Goal: Answer question/provide support: Share knowledge or assist other users

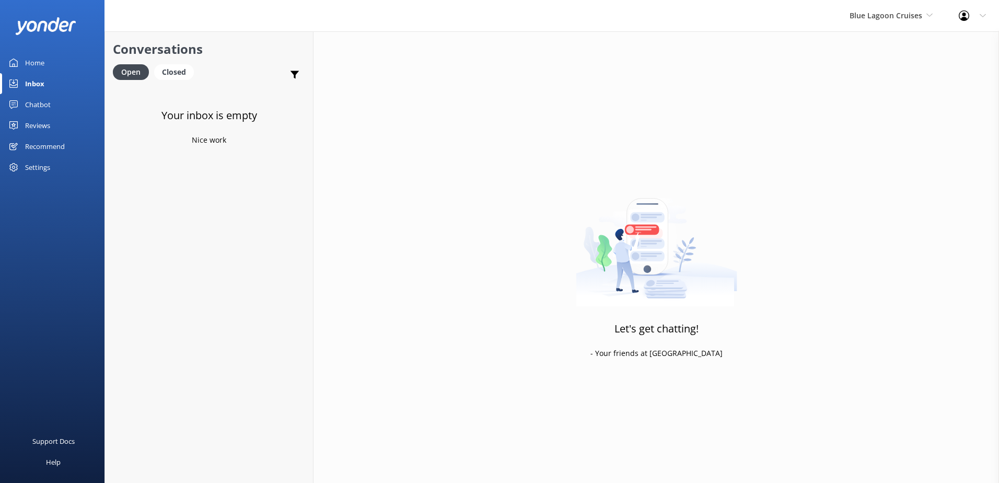
click at [882, 6] on div "Blue Lagoon Cruises South Sea Sailing South Sea Cruises Malamala Beach Club Awe…" at bounding box center [890, 15] width 109 height 31
click at [894, 38] on link "South Sea Sailing" at bounding box center [888, 43] width 104 height 25
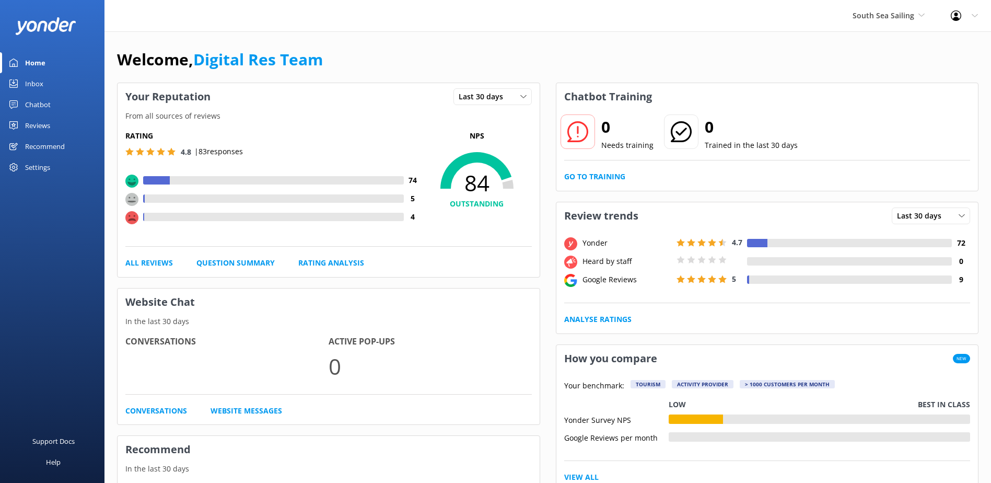
click at [41, 81] on div "Inbox" at bounding box center [34, 83] width 18 height 21
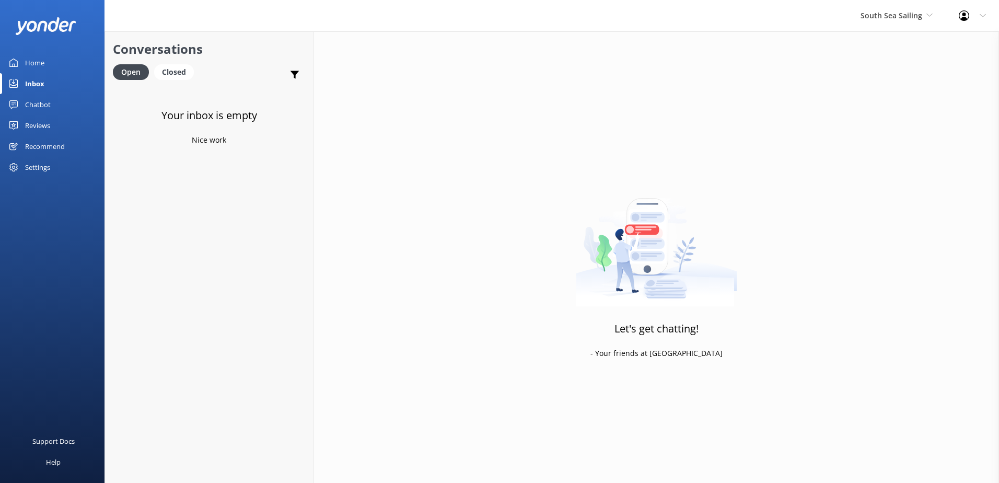
click at [897, 24] on div "South Sea Sailing South Sea Sailing South Sea Cruises Malamala Beach Club Aweso…" at bounding box center [896, 15] width 98 height 31
click at [880, 68] on link "South Sea Cruises" at bounding box center [899, 68] width 104 height 25
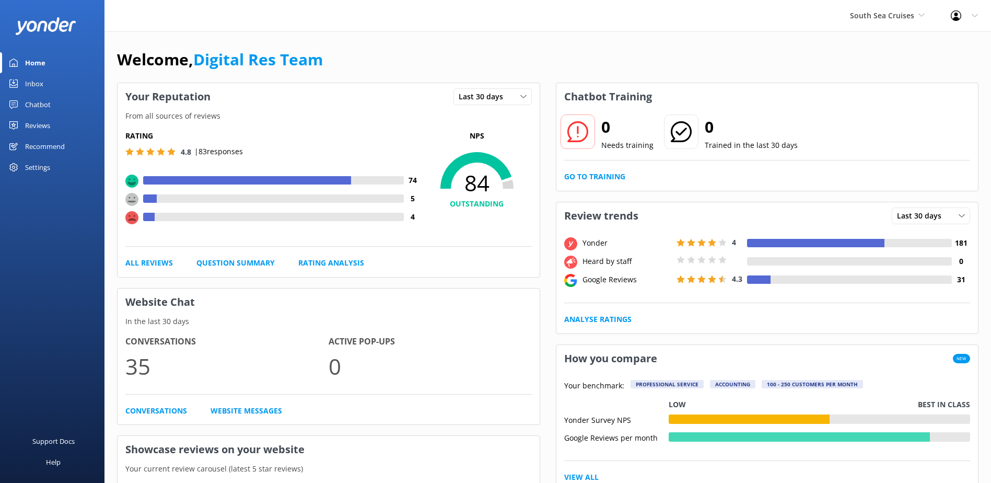
click at [62, 83] on link "Inbox" at bounding box center [52, 83] width 104 height 21
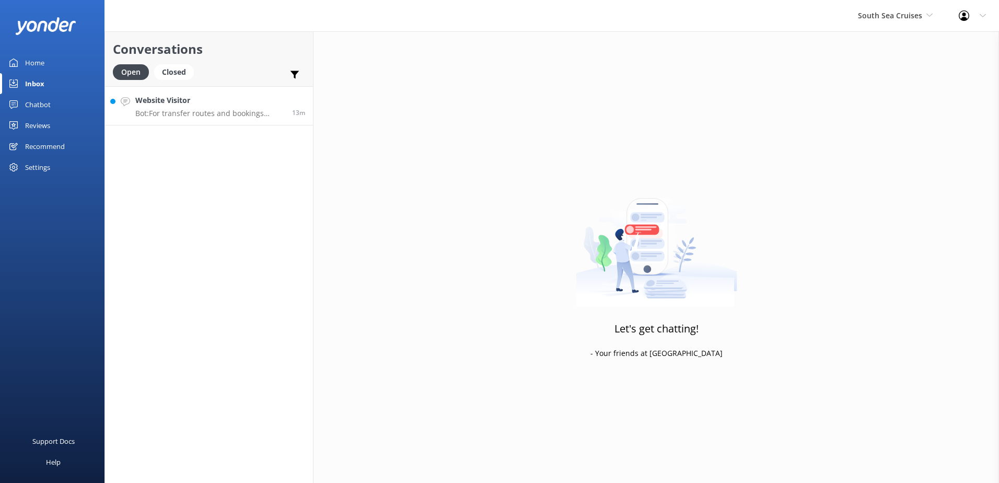
click at [226, 104] on h4 "Website Visitor" at bounding box center [209, 100] width 149 height 11
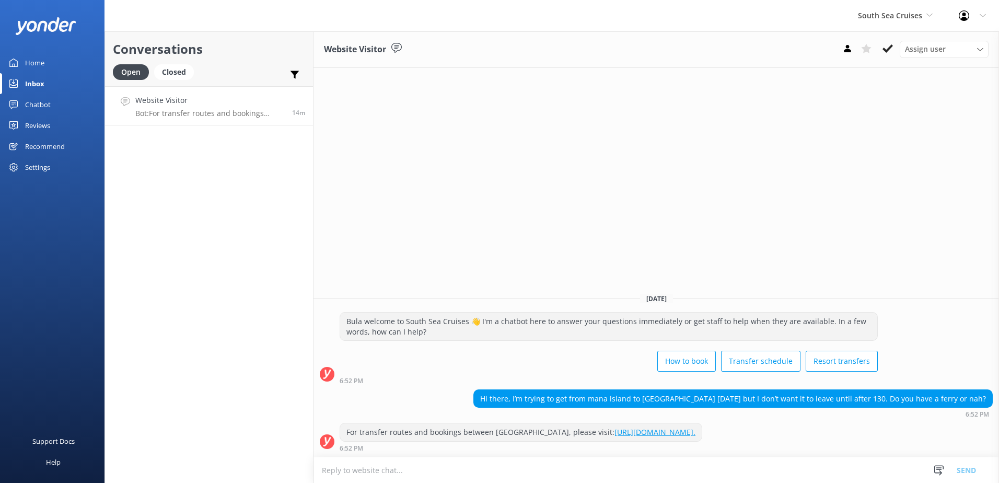
click at [534, 474] on textarea at bounding box center [655, 470] width 685 height 26
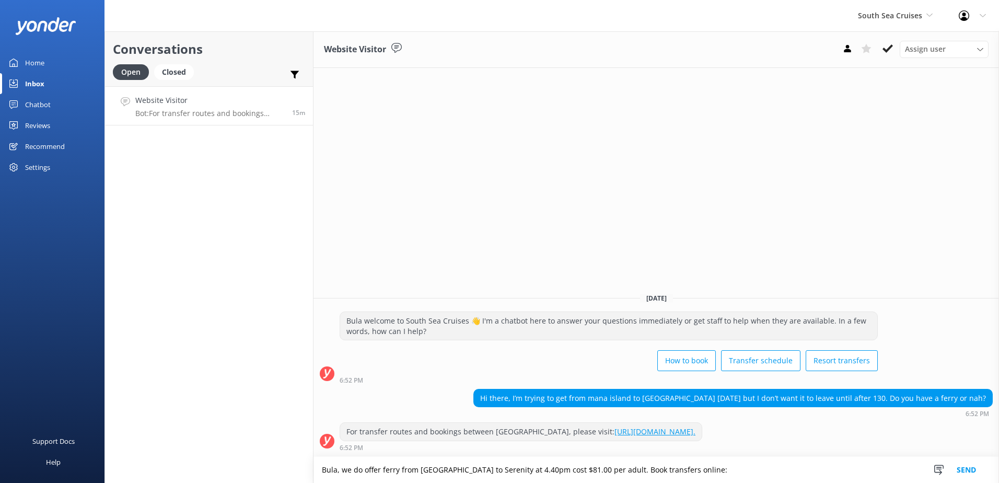
drag, startPoint x: 730, startPoint y: 433, endPoint x: 560, endPoint y: 429, distance: 169.8
click at [560, 429] on div "For transfer routes and bookings between islands, please visit: [URL][DOMAIN_NA…" at bounding box center [521, 432] width 362 height 18
copy link "[URL][DOMAIN_NAME]."
click at [777, 481] on textarea "Bula, we do offer ferry from [GEOGRAPHIC_DATA] to Serenity at 4.40pm cost $81.0…" at bounding box center [655, 470] width 685 height 26
paste textarea "[URL][DOMAIN_NAME]."
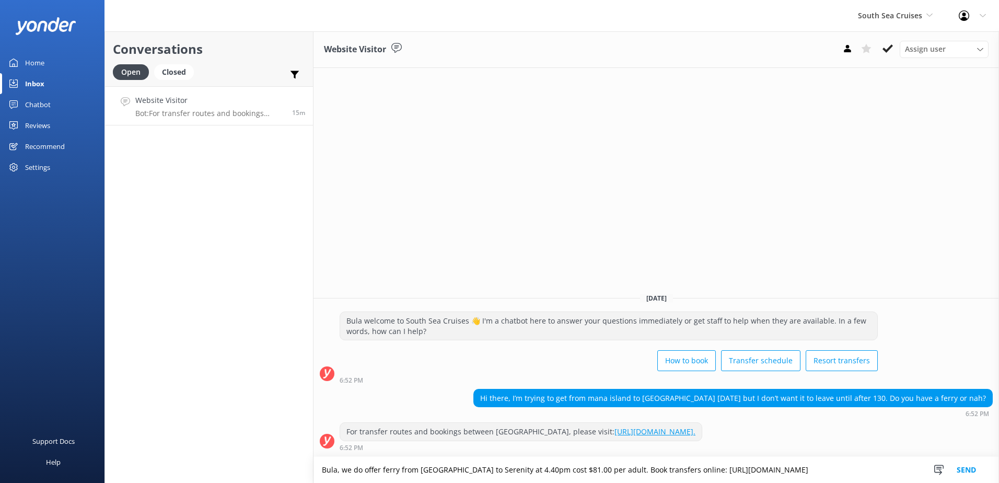
type textarea "Bula, we do offer ferry from [GEOGRAPHIC_DATA] to Serenity at 4.40pm cost $81.0…"
click at [966, 474] on button "Send" at bounding box center [966, 470] width 39 height 26
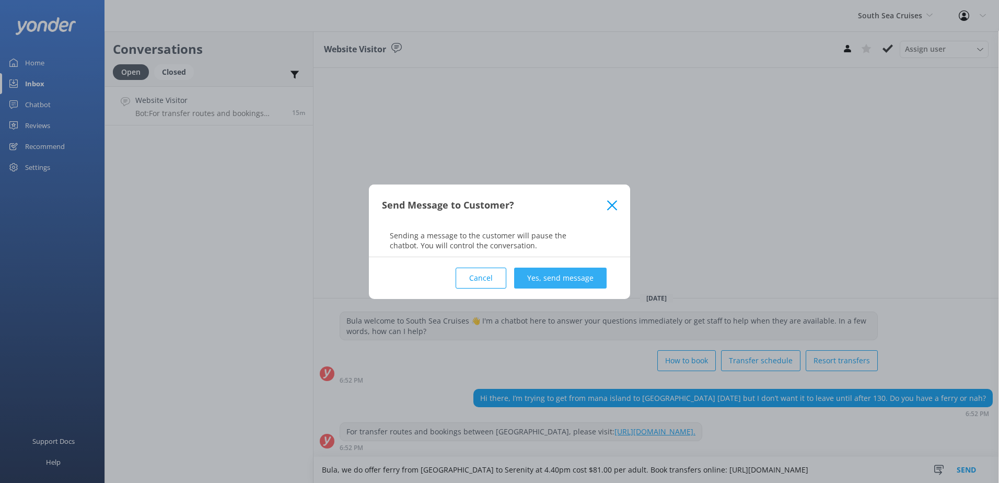
click at [595, 278] on button "Yes, send message" at bounding box center [560, 277] width 92 height 21
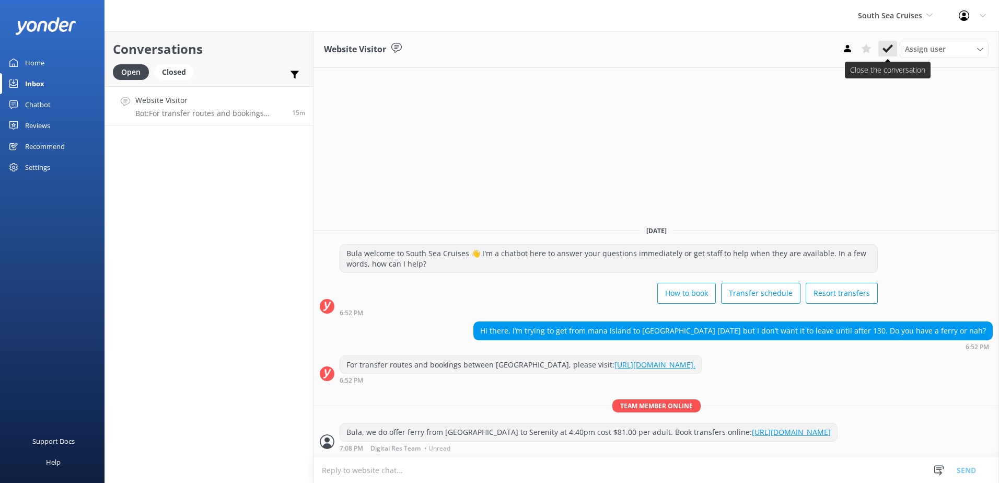
click at [886, 51] on use at bounding box center [887, 48] width 10 height 8
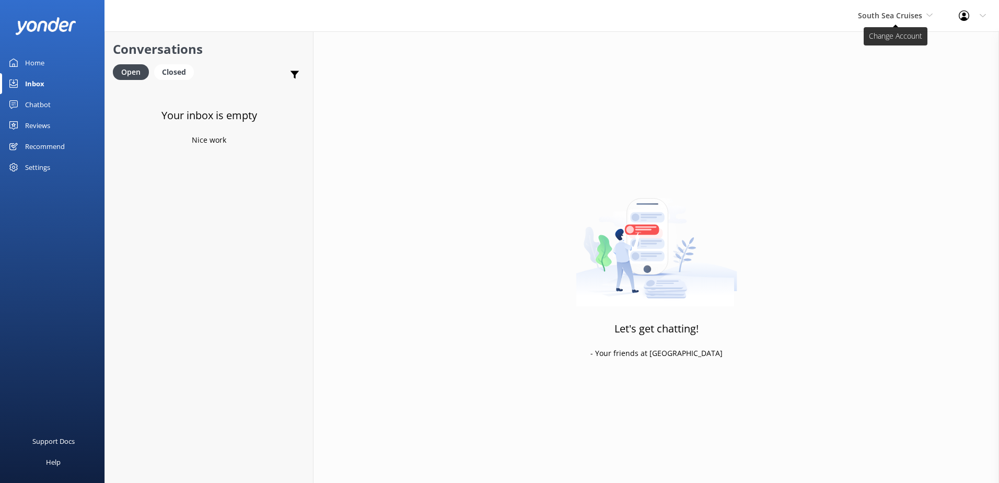
click at [905, 15] on span "South Sea Cruises" at bounding box center [890, 15] width 64 height 10
click at [889, 87] on link "Malamala Beach Club" at bounding box center [897, 93] width 104 height 25
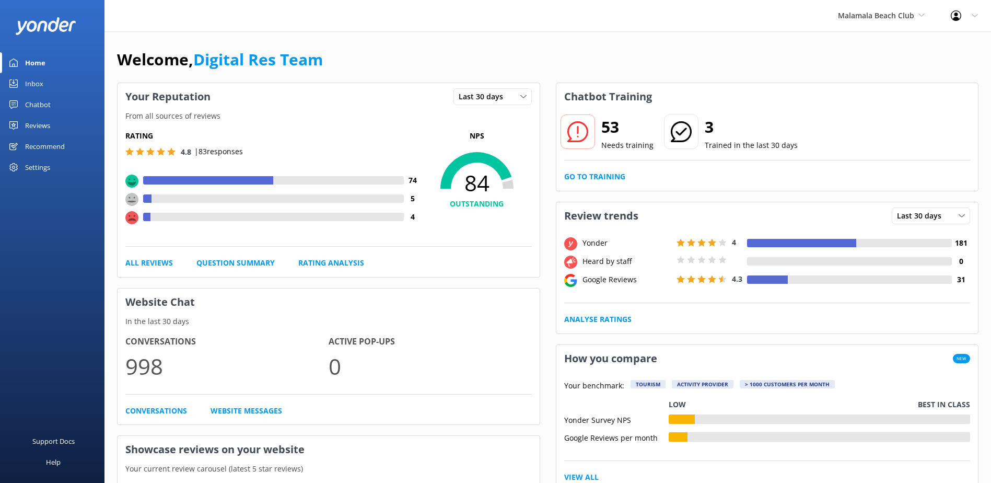
click at [49, 83] on link "Inbox" at bounding box center [52, 83] width 104 height 21
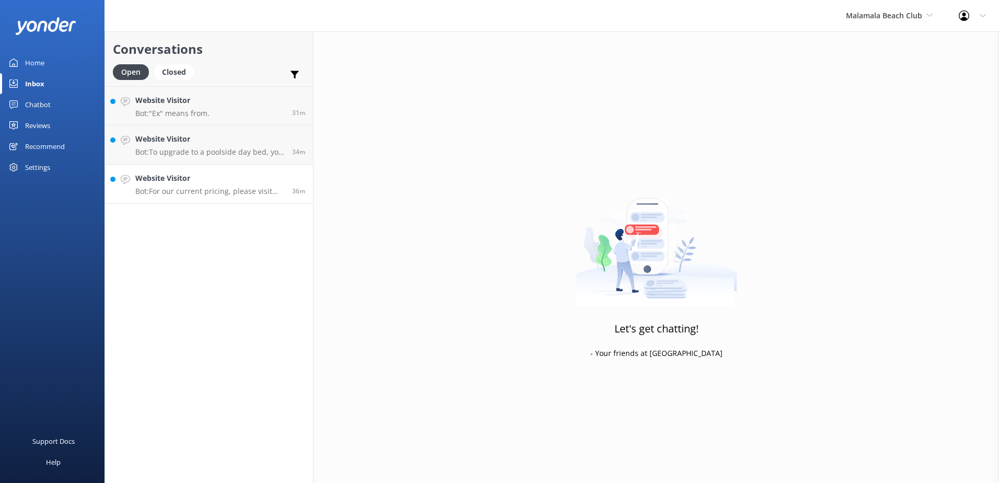
click at [192, 178] on h4 "Website Visitor" at bounding box center [209, 177] width 149 height 11
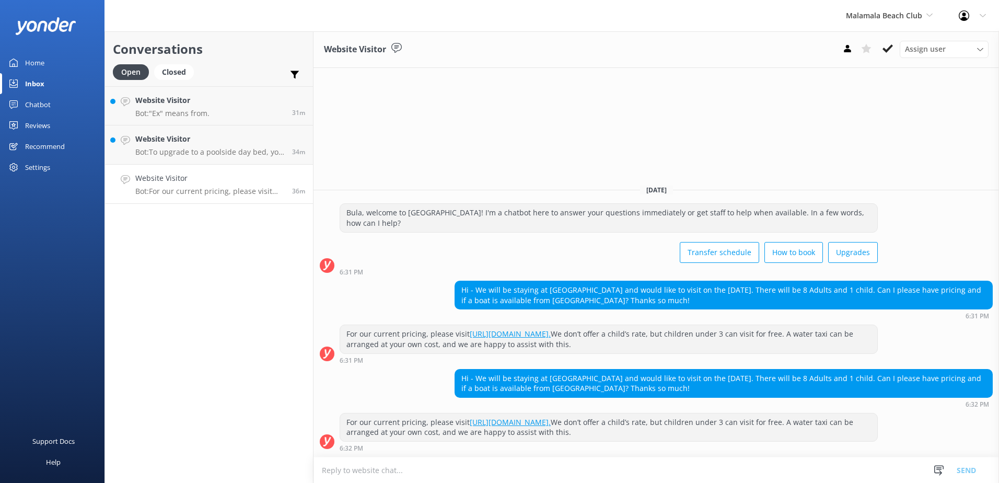
click at [211, 195] on p "Bot: For our current pricing, please visit [URL][DOMAIN_NAME]. We don’t offer a…" at bounding box center [209, 191] width 149 height 9
click at [452, 468] on textarea at bounding box center [655, 470] width 685 height 26
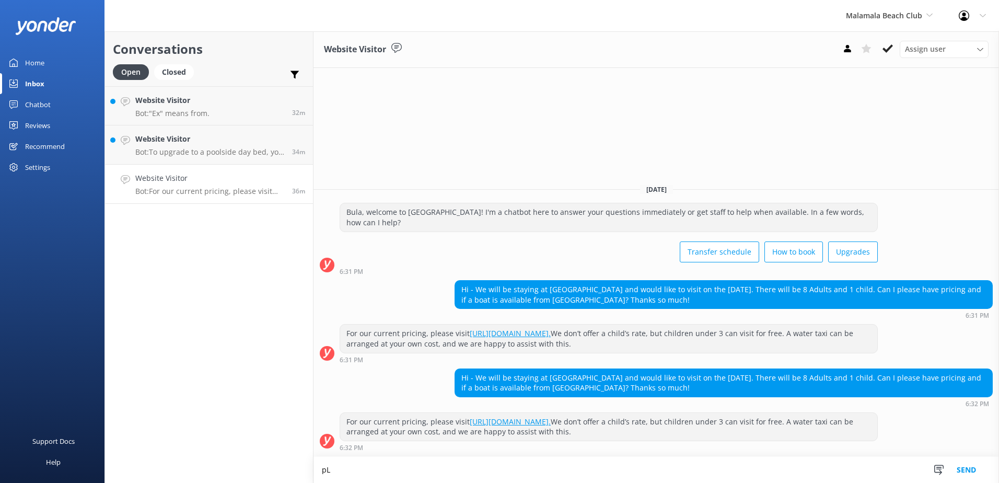
type textarea "p"
type textarea "P"
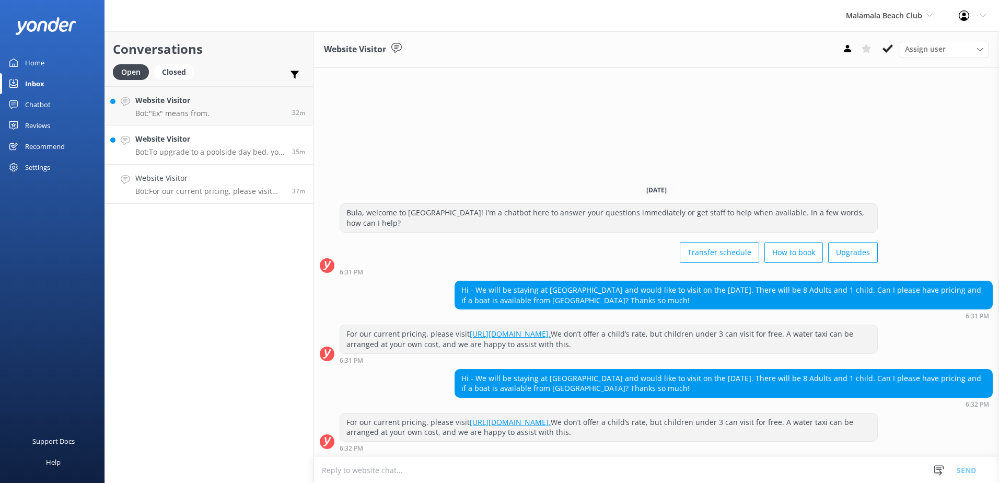
click at [177, 155] on p "Bot: To upgrade to a poolside day bed, you can call or message on WhatsApp at […" at bounding box center [209, 151] width 149 height 9
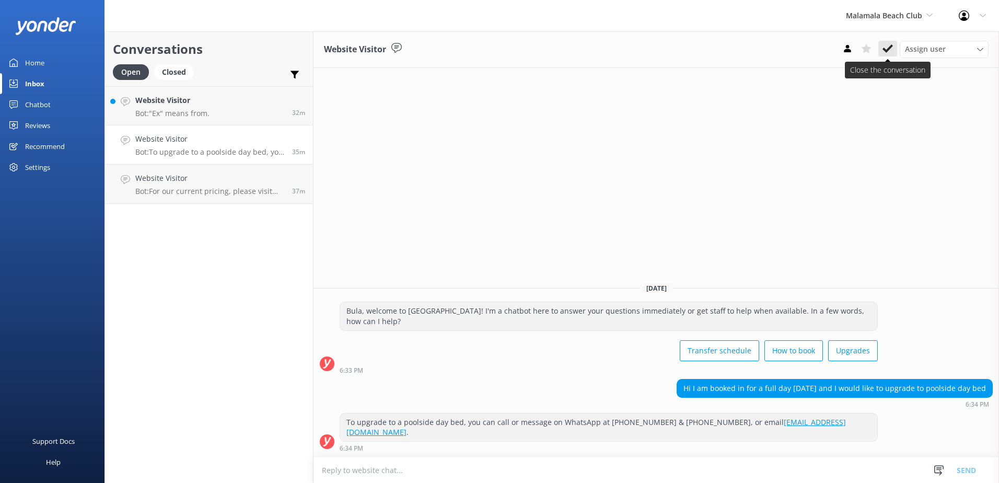
click at [889, 43] on button at bounding box center [887, 49] width 19 height 16
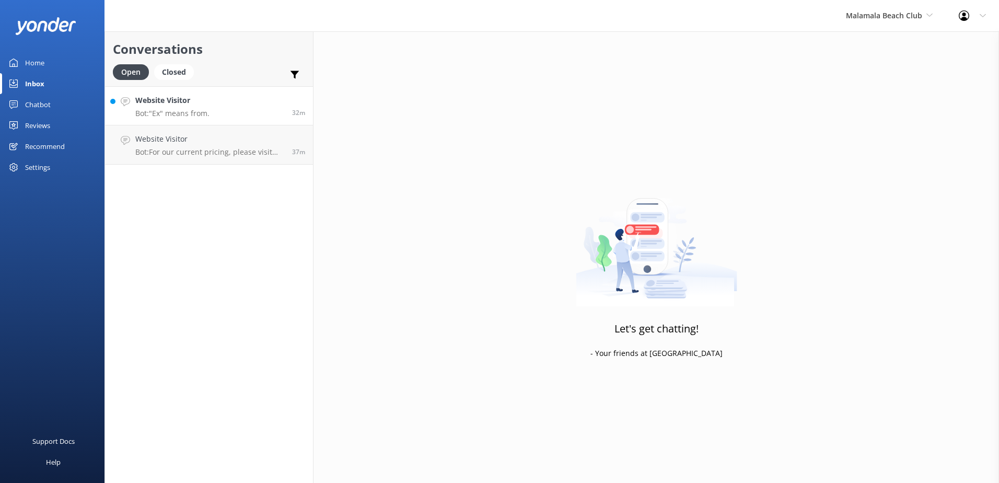
click at [204, 106] on h4 "Website Visitor" at bounding box center [172, 100] width 74 height 11
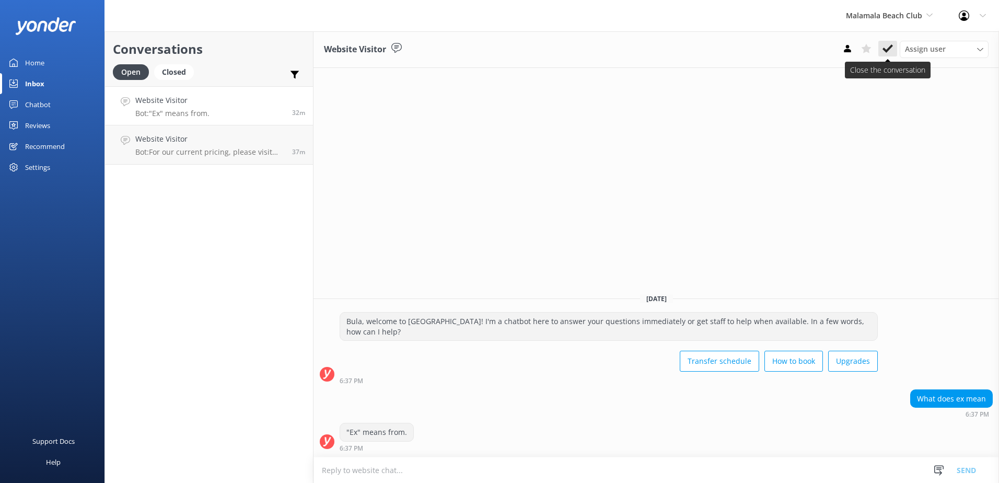
click at [889, 51] on icon at bounding box center [887, 48] width 10 height 10
click at [895, 23] on div "Malamala Beach Club South Sea Sailing South Sea Cruises Malamala Beach Club Awe…" at bounding box center [889, 15] width 113 height 31
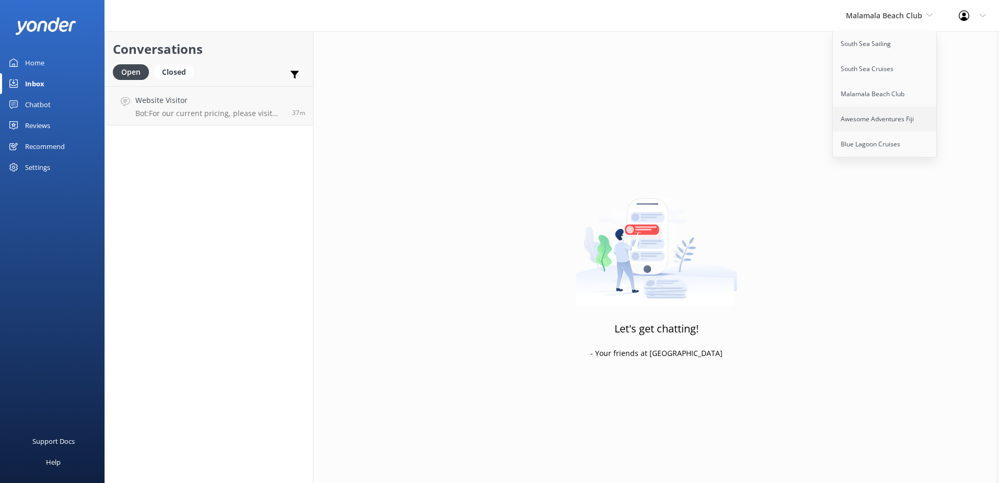
click at [872, 113] on link "Awesome Adventures Fiji" at bounding box center [885, 119] width 104 height 25
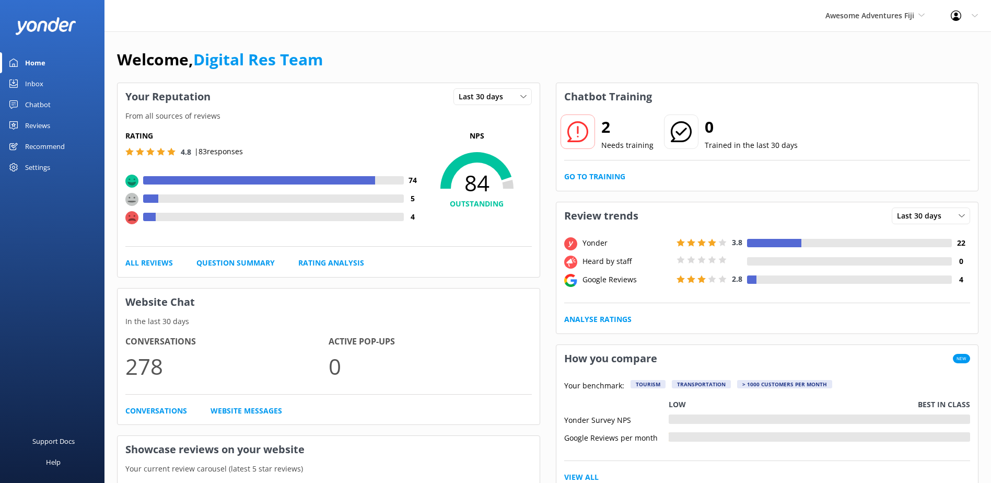
click at [44, 75] on link "Inbox" at bounding box center [52, 83] width 104 height 21
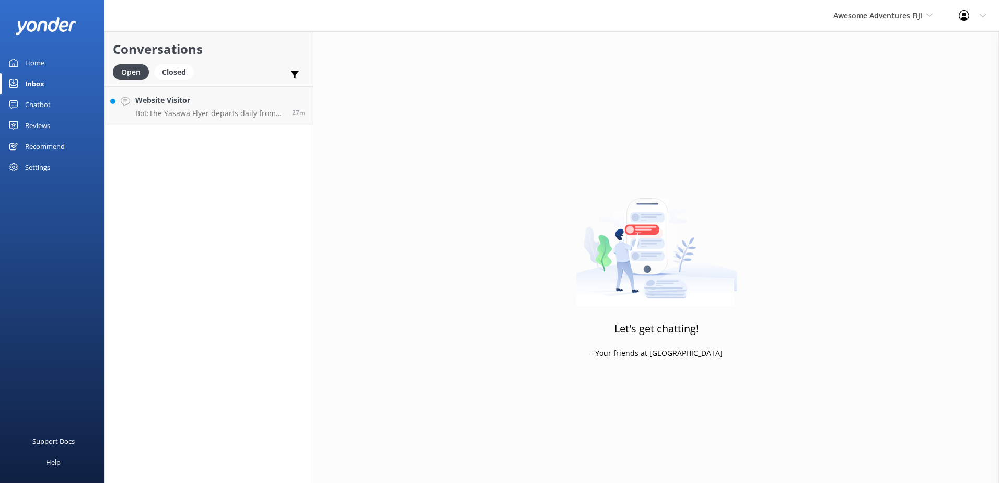
click at [40, 83] on div "Inbox" at bounding box center [34, 83] width 19 height 21
click at [234, 113] on p "Bot: The Yasawa Flyer departs daily from [GEOGRAPHIC_DATA] at 8.45am." at bounding box center [209, 113] width 149 height 9
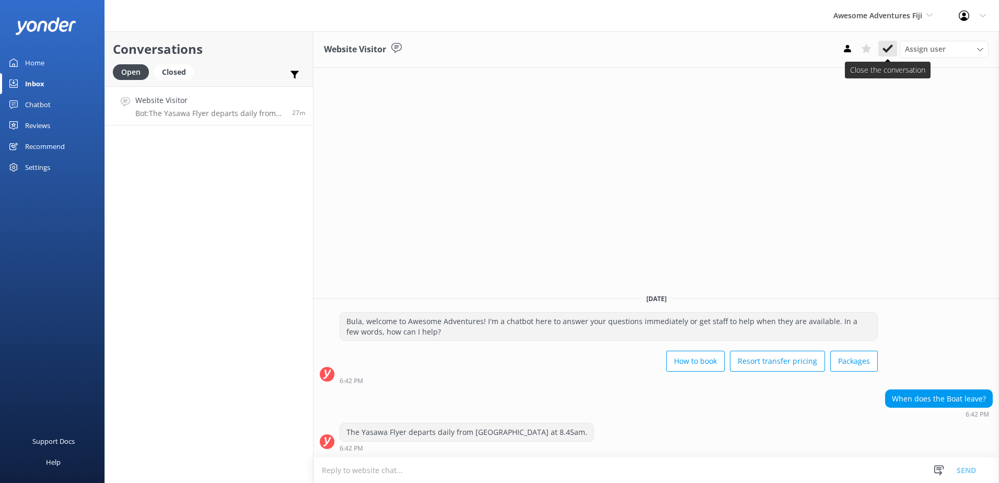
click at [894, 48] on button at bounding box center [887, 49] width 19 height 16
click at [901, 17] on span "Awesome Adventures Fiji" at bounding box center [877, 15] width 89 height 10
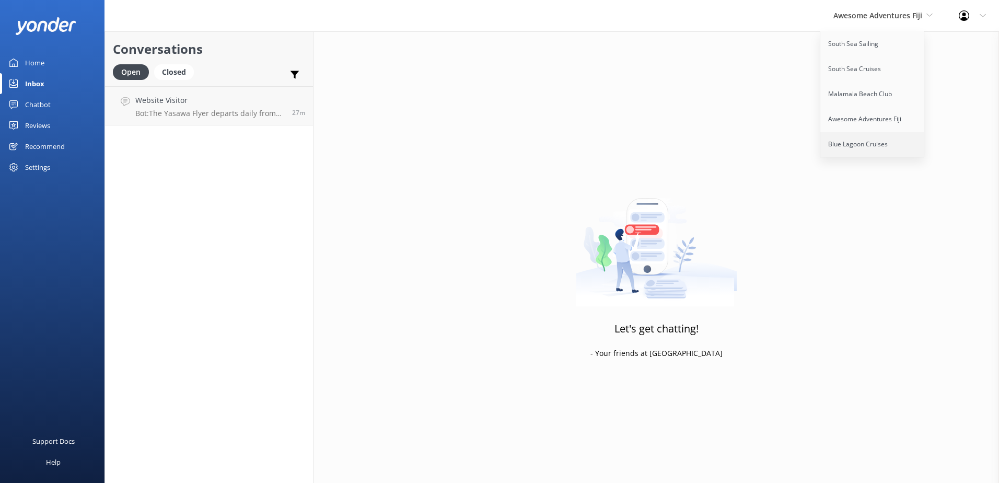
click at [877, 139] on link "Blue Lagoon Cruises" at bounding box center [872, 144] width 104 height 25
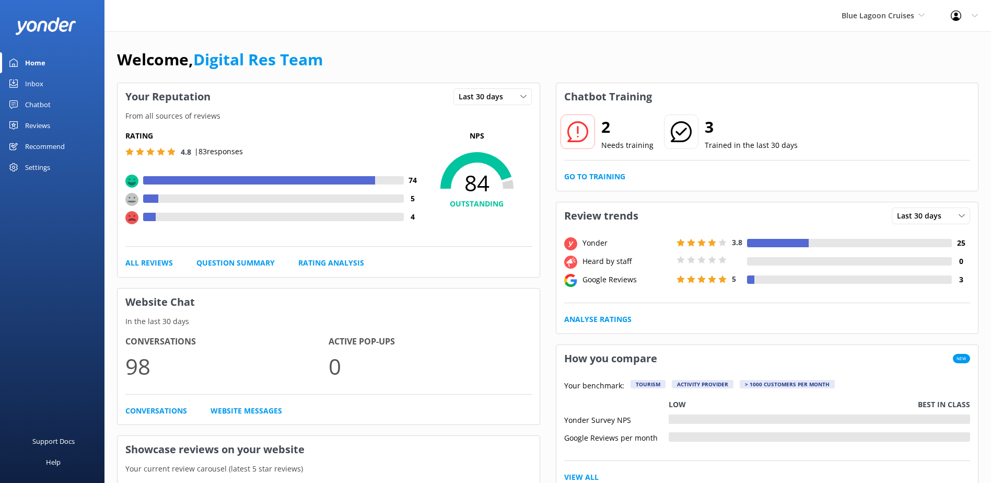
click at [55, 83] on link "Inbox" at bounding box center [52, 83] width 104 height 21
